Goal: Find specific page/section: Find specific page/section

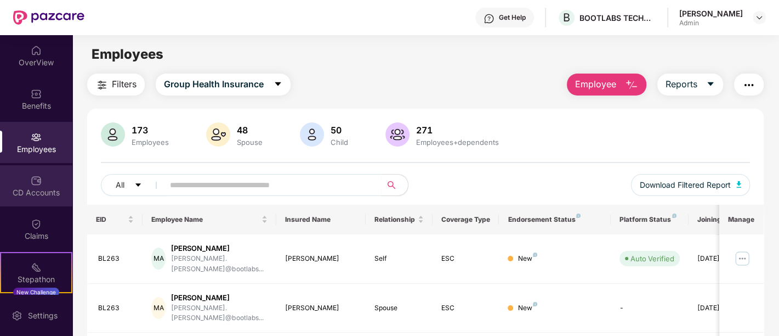
click at [12, 185] on div "CD Accounts" at bounding box center [36, 185] width 72 height 41
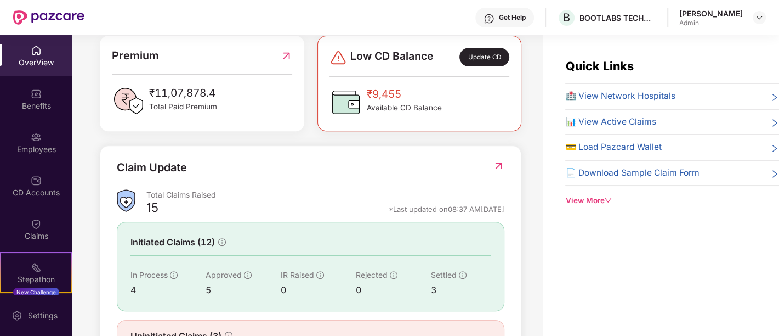
scroll to position [338, 0]
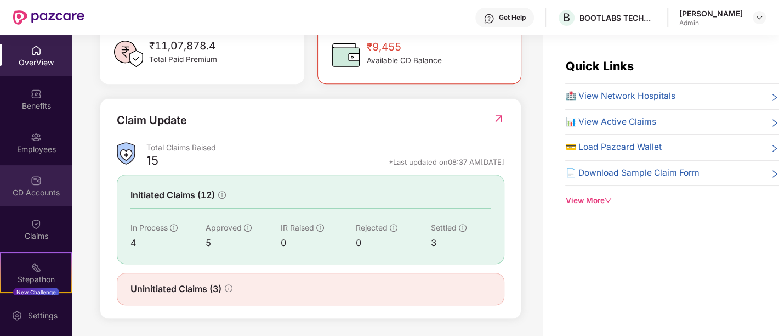
click at [31, 185] on img at bounding box center [36, 180] width 11 height 11
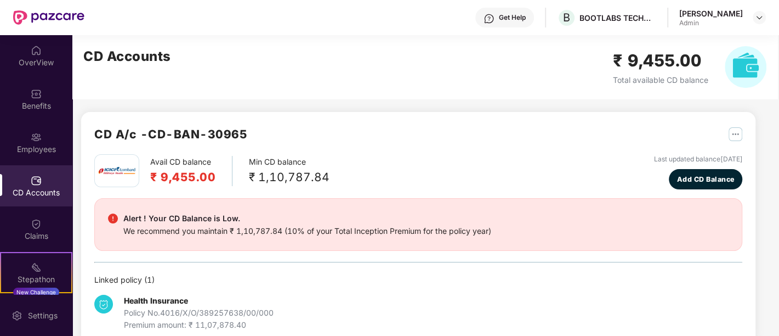
click at [161, 180] on h2 "₹ 9,455.00" at bounding box center [182, 177] width 65 height 18
drag, startPoint x: 161, startPoint y: 180, endPoint x: 201, endPoint y: 183, distance: 40.1
click at [201, 183] on h2 "₹ 9,455.00" at bounding box center [182, 177] width 65 height 18
